Goal: Task Accomplishment & Management: Manage account settings

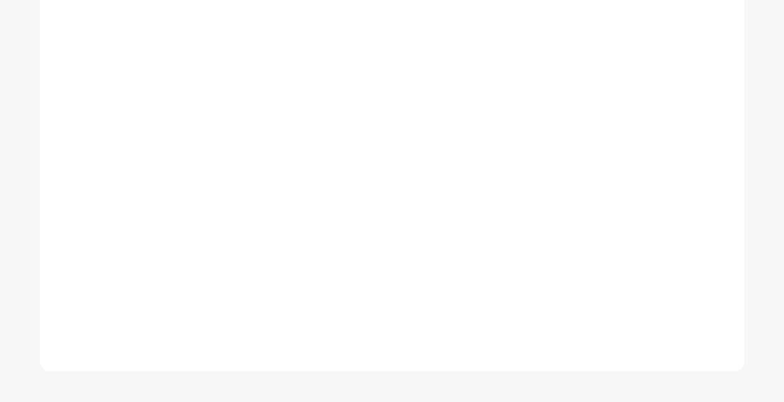
scroll to position [486, 0]
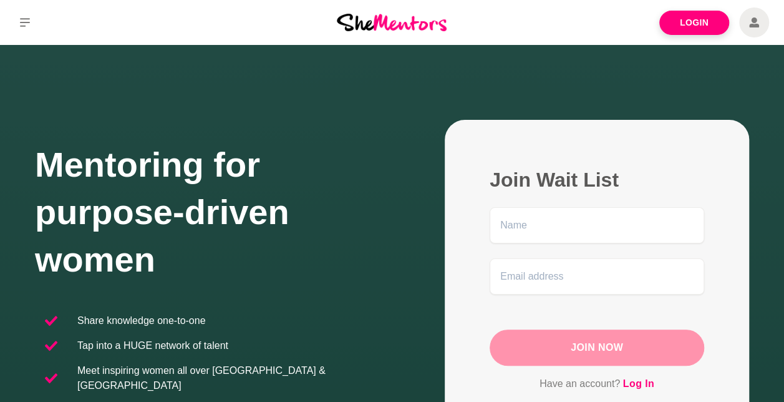
click at [752, 24] on icon at bounding box center [754, 22] width 10 height 10
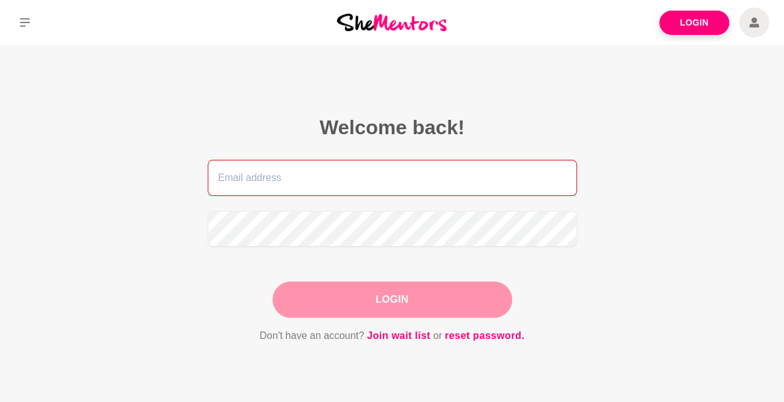
click at [376, 192] on input "email" at bounding box center [392, 178] width 369 height 36
type input "[EMAIL_ADDRESS][DOMAIN_NAME]"
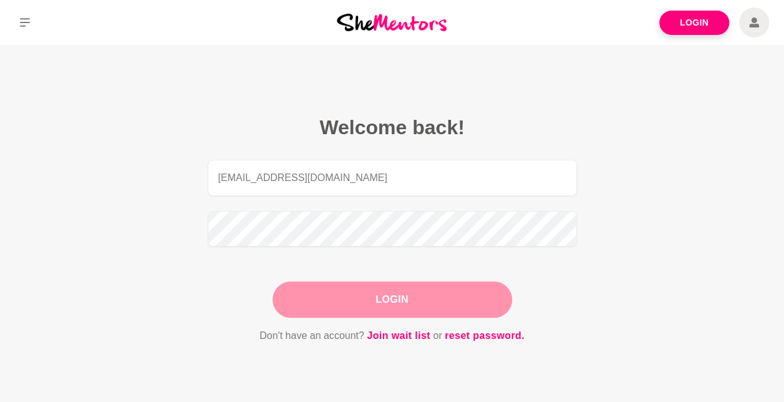
click at [411, 302] on button "Login" at bounding box center [392, 299] width 239 height 36
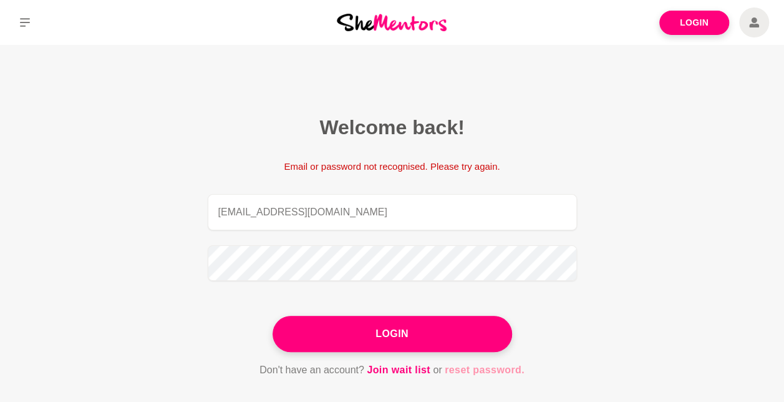
click at [481, 372] on link "reset password." at bounding box center [485, 370] width 80 height 16
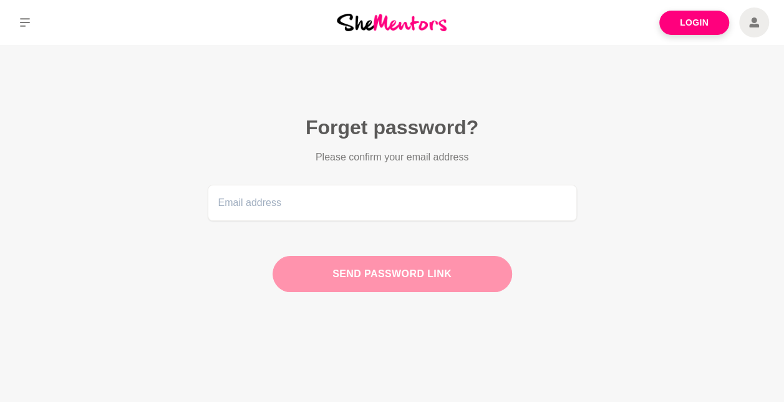
click at [757, 26] on icon at bounding box center [754, 22] width 10 height 10
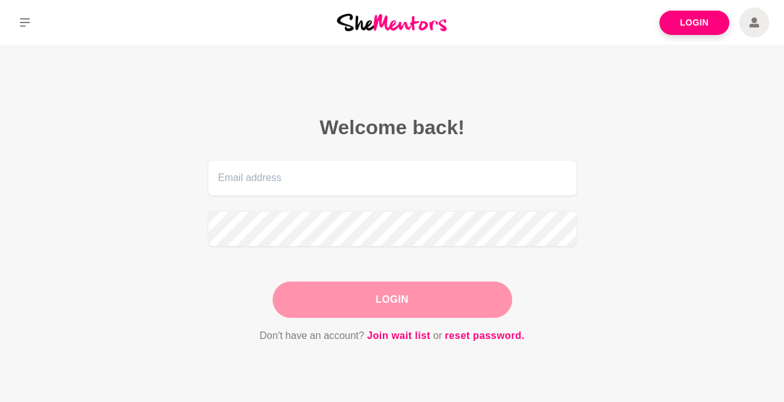
click at [757, 30] on icon at bounding box center [754, 22] width 10 height 30
click at [485, 337] on link "reset password." at bounding box center [485, 335] width 80 height 16
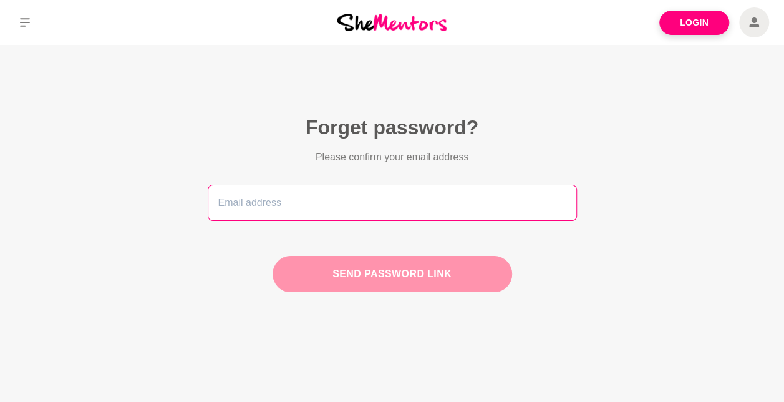
click at [369, 203] on input "email" at bounding box center [392, 203] width 369 height 36
type input "[EMAIL_ADDRESS][DOMAIN_NAME]"
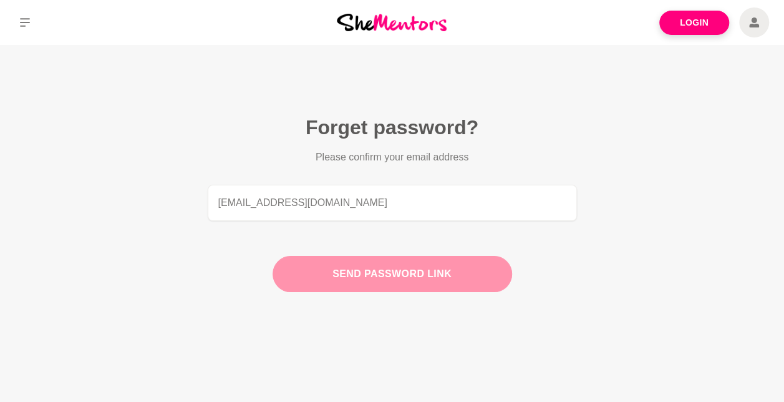
click at [417, 276] on button "Send password link" at bounding box center [392, 274] width 239 height 36
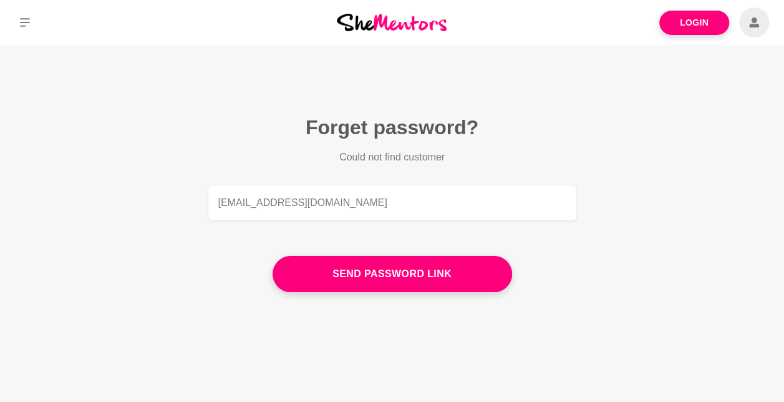
click at [751, 22] on icon at bounding box center [754, 22] width 10 height 30
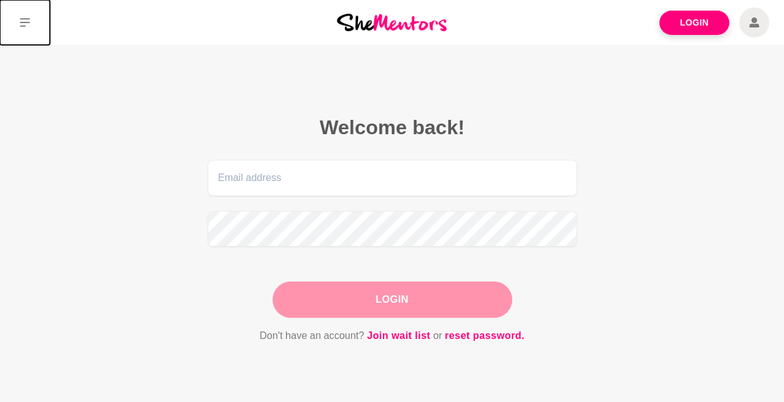
click at [23, 22] on icon at bounding box center [25, 22] width 10 height 9
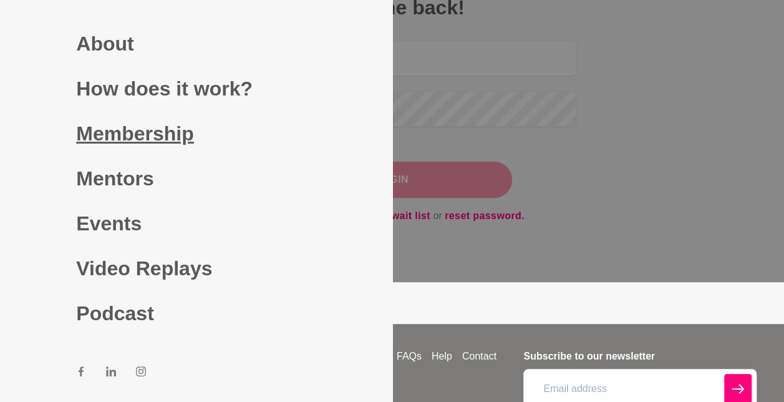
scroll to position [123, 0]
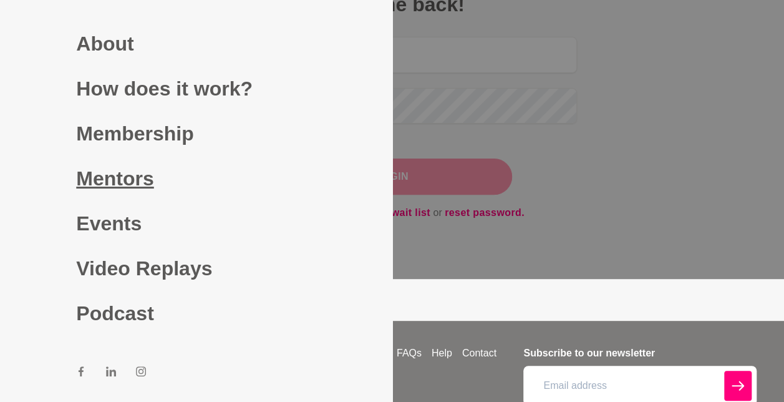
click at [115, 181] on link "Mentors" at bounding box center [195, 178] width 239 height 45
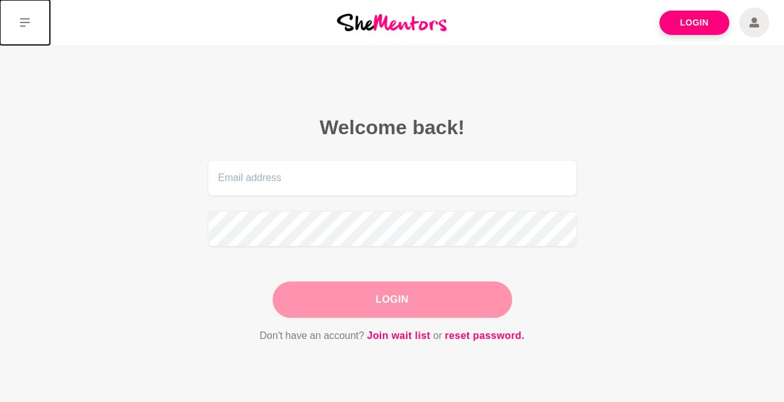
click at [24, 21] on icon at bounding box center [25, 22] width 10 height 10
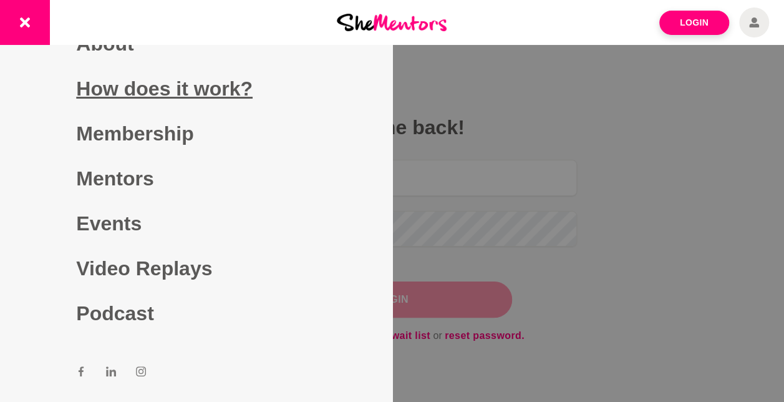
click at [175, 90] on link "How does it work?" at bounding box center [195, 88] width 239 height 45
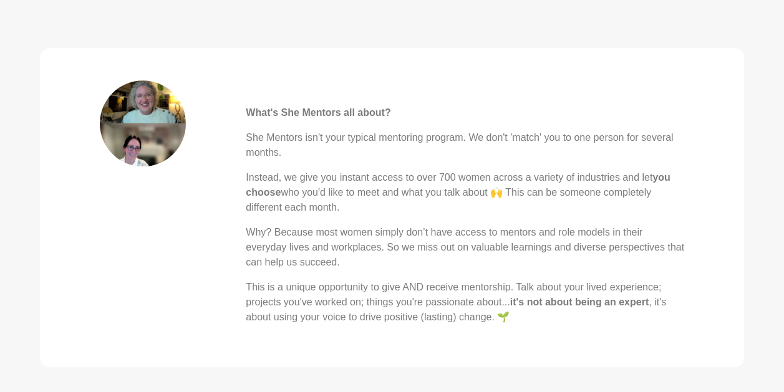
scroll to position [476, 0]
